Goal: Find specific page/section: Find specific page/section

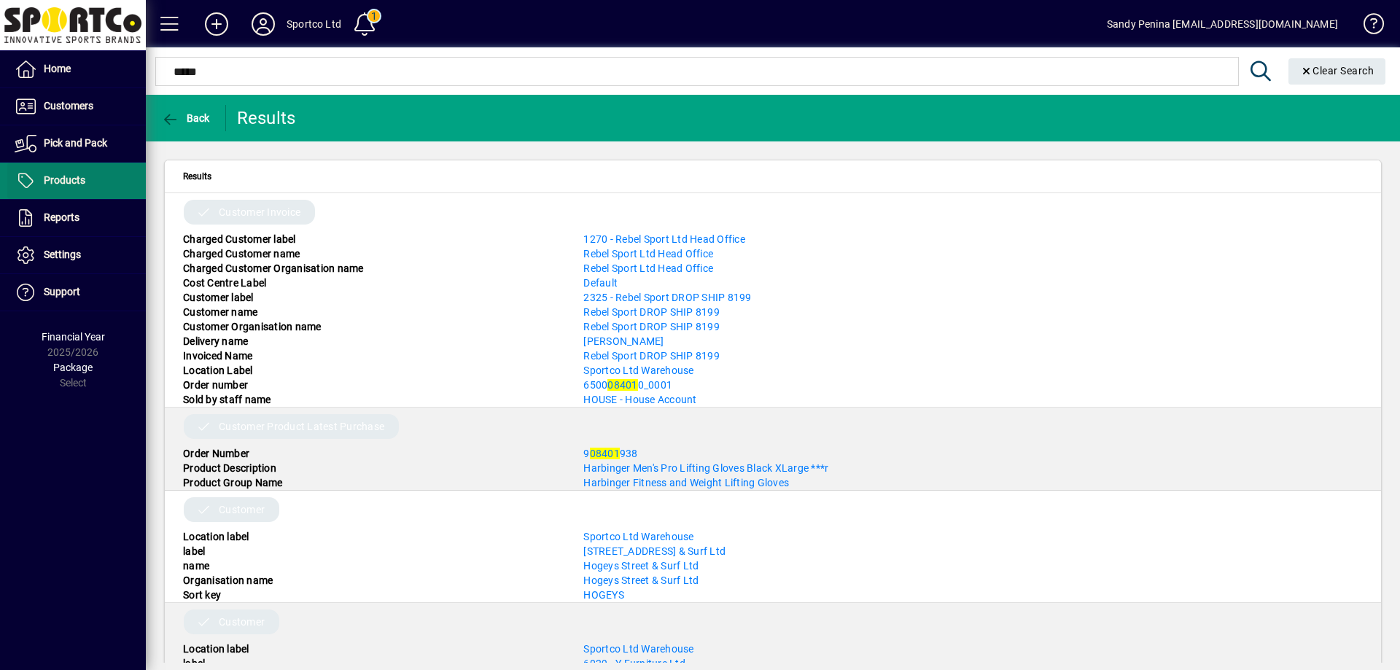
type input "*****"
click at [52, 184] on span "Products" at bounding box center [65, 180] width 42 height 12
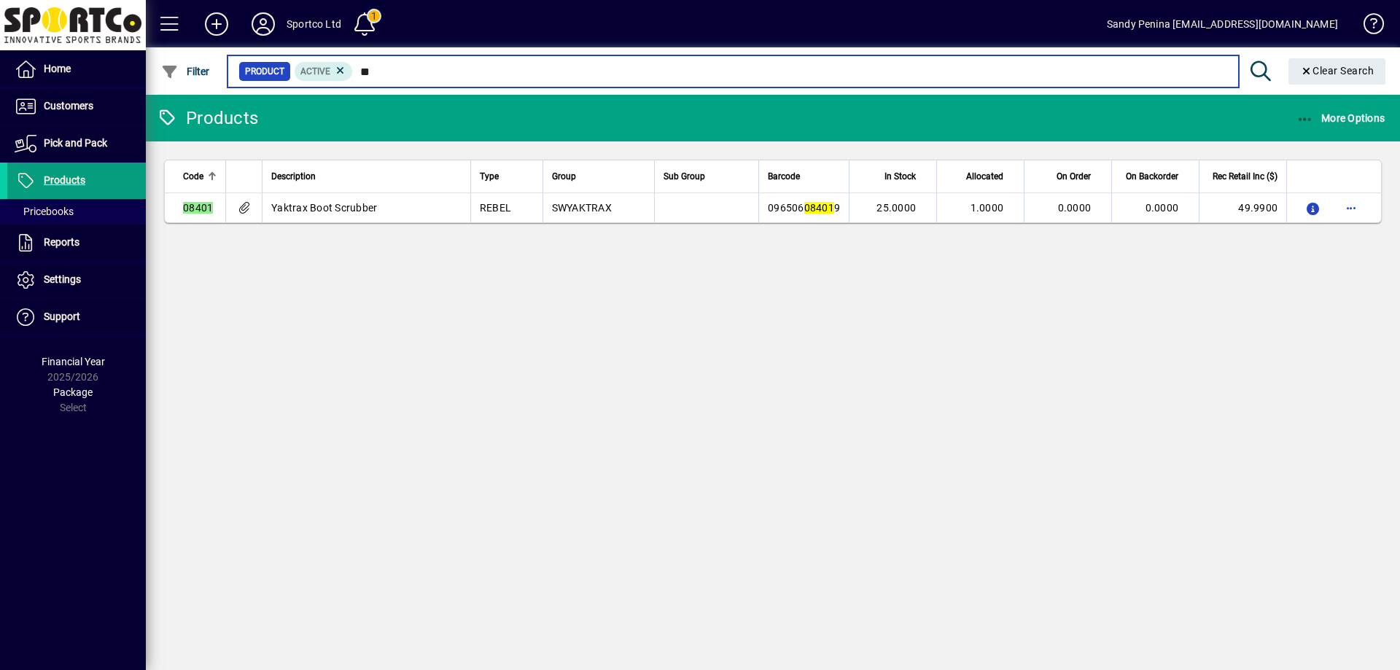
type input "*"
